Goal: Task Accomplishment & Management: Manage account settings

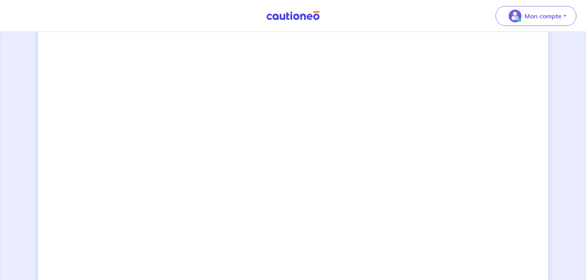
scroll to position [565, 0]
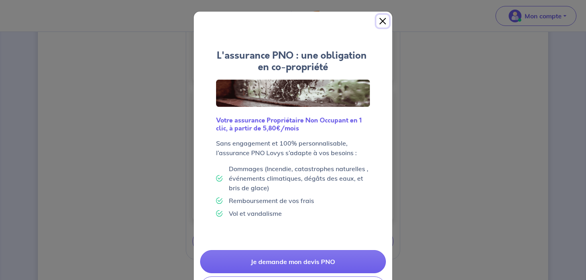
click at [384, 20] on button "Close" at bounding box center [382, 21] width 13 height 13
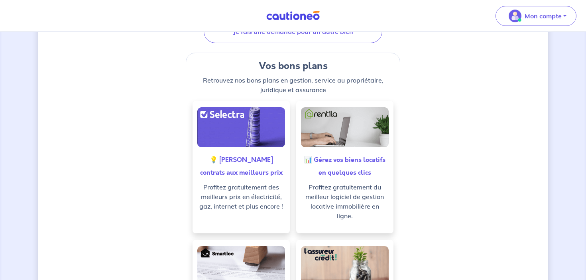
scroll to position [116, 0]
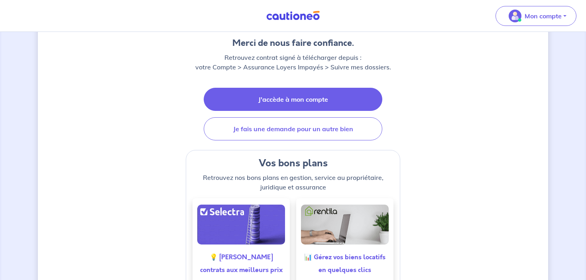
click at [322, 97] on link "J'accède à mon compte" at bounding box center [293, 99] width 178 height 23
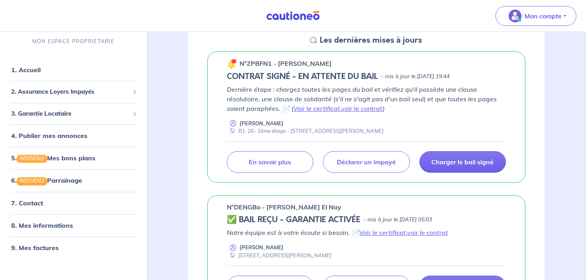
scroll to position [470, 0]
click at [445, 167] on link "Charger le bail signé" at bounding box center [462, 162] width 86 height 22
click at [440, 166] on link "Charger le bail signé" at bounding box center [462, 162] width 86 height 22
click at [447, 165] on link "Charger le bail signé" at bounding box center [462, 162] width 86 height 22
click at [459, 167] on link "Charger le bail signé" at bounding box center [462, 162] width 86 height 22
